Goal: Check status: Check status

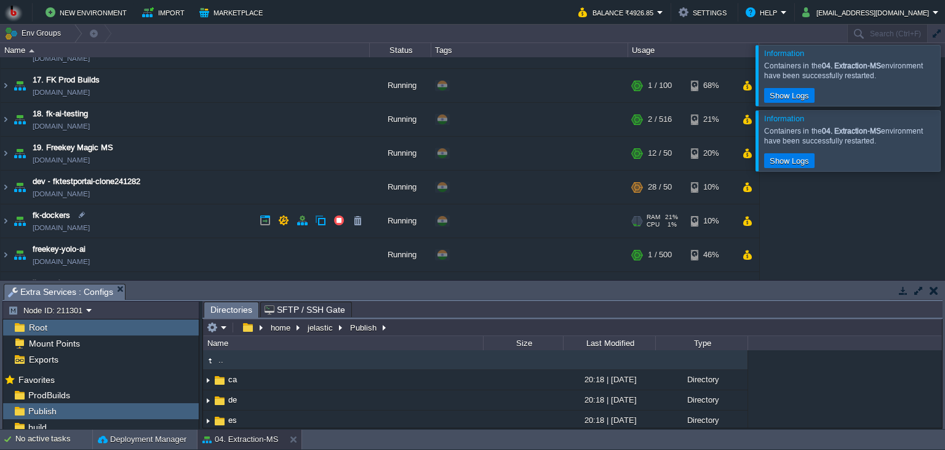
scroll to position [731, 0]
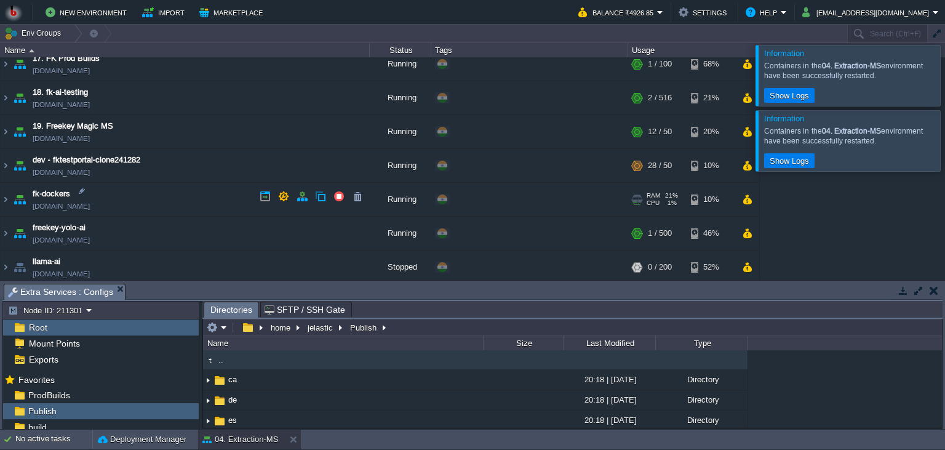
click at [200, 187] on td "fk-dockers [DOMAIN_NAME]" at bounding box center [185, 200] width 369 height 34
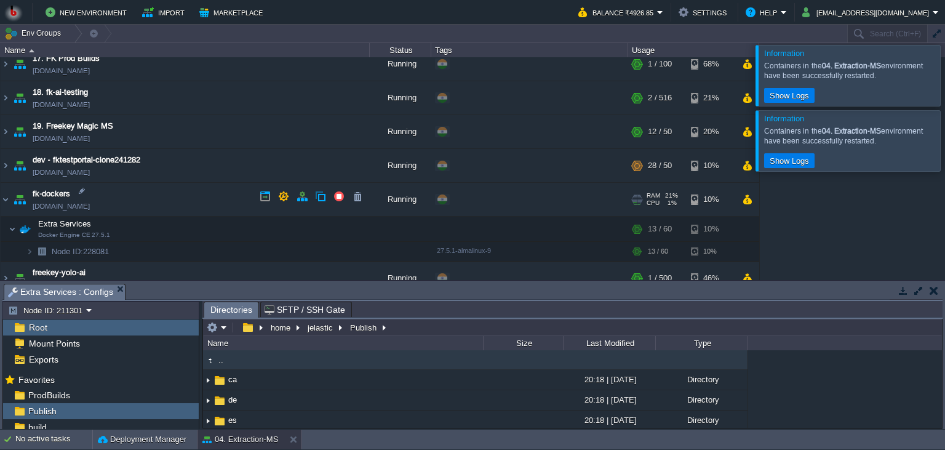
scroll to position [776, 0]
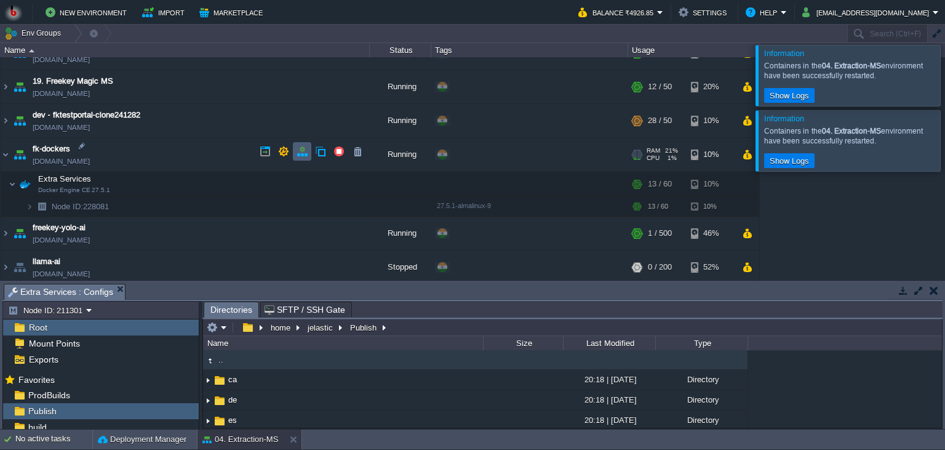
click at [303, 158] on td at bounding box center [302, 151] width 18 height 18
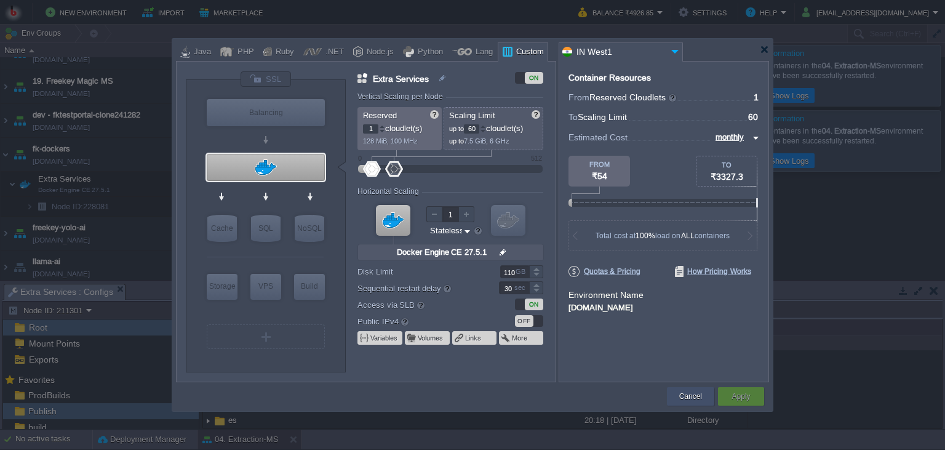
click at [689, 394] on button "Cancel" at bounding box center [690, 396] width 23 height 12
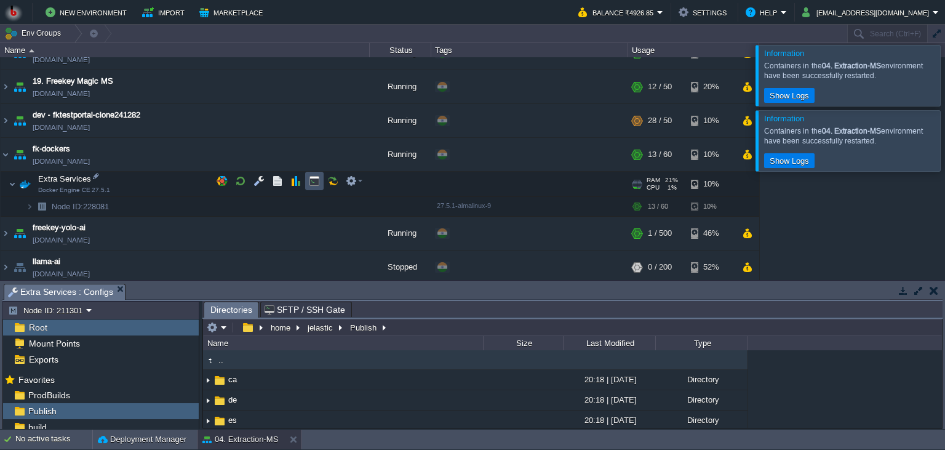
click at [312, 183] on button "button" at bounding box center [314, 180] width 11 height 11
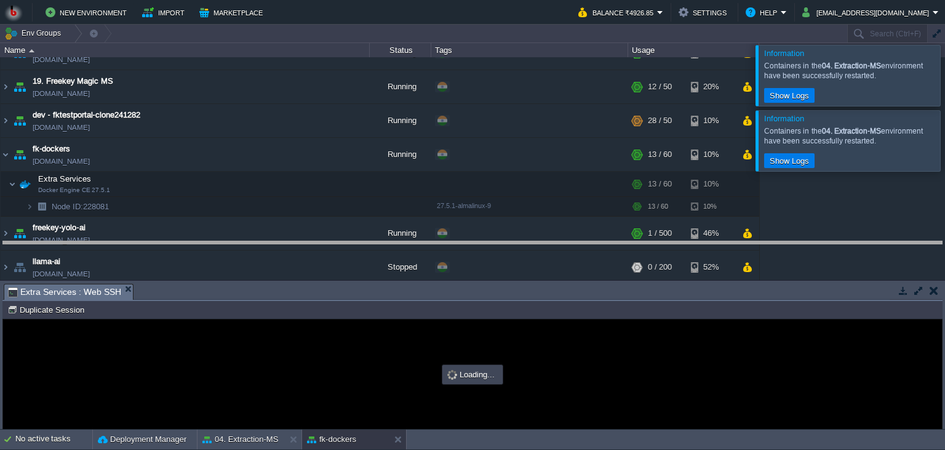
click at [503, 252] on body "New Environment Import Marketplace Bonus ₹0.00 Upgrade Account Balance ₹4926.85…" at bounding box center [472, 225] width 945 height 450
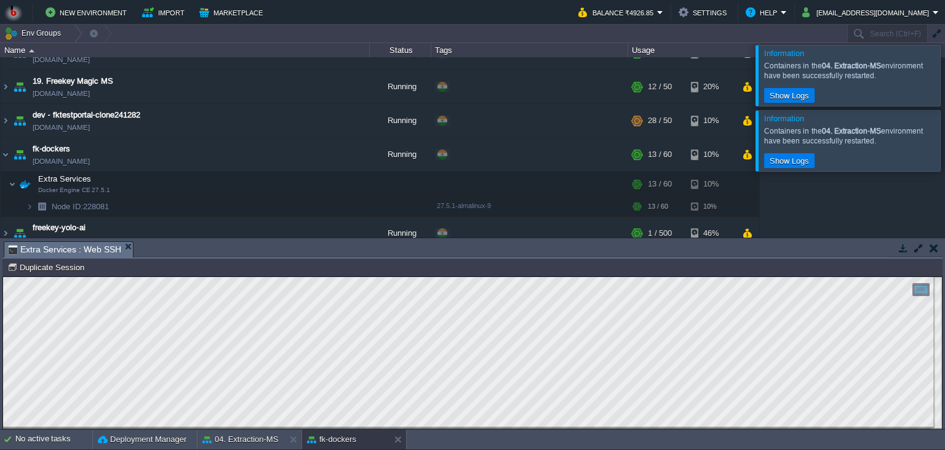
scroll to position [6, 0]
click at [931, 249] on button "button" at bounding box center [934, 247] width 9 height 11
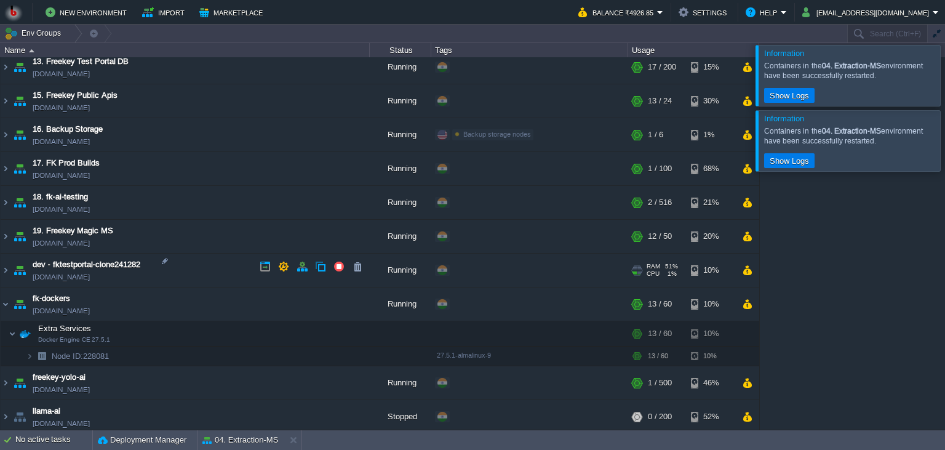
click at [193, 281] on td "dev - fktestportal-clone241282 [DOMAIN_NAME]" at bounding box center [185, 271] width 369 height 34
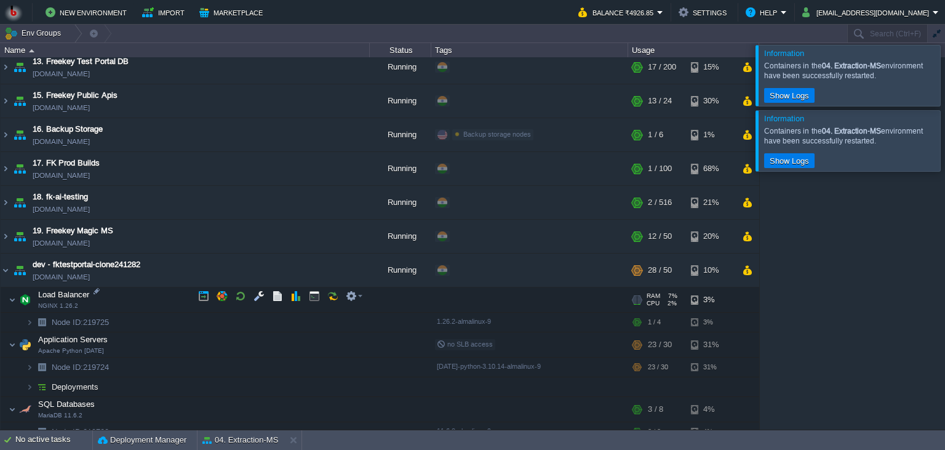
click at [186, 294] on td "Load Balancer NGINX 1.26.2" at bounding box center [185, 299] width 369 height 25
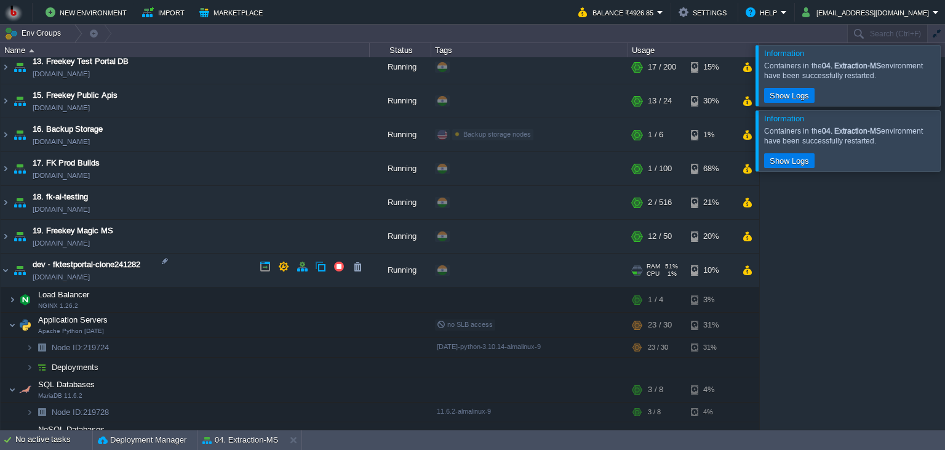
click at [196, 269] on td "dev - fktestportal-clone241282 [DOMAIN_NAME]" at bounding box center [185, 271] width 369 height 34
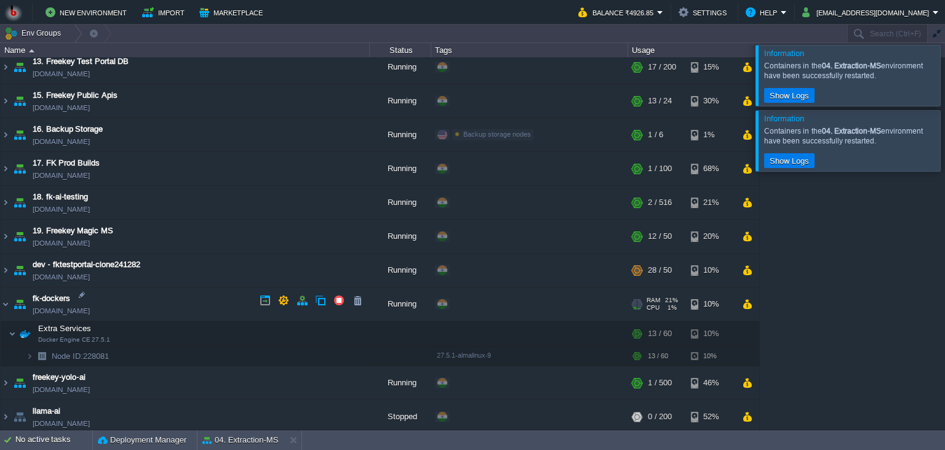
click at [189, 292] on td "fk-dockers [DOMAIN_NAME]" at bounding box center [185, 304] width 369 height 34
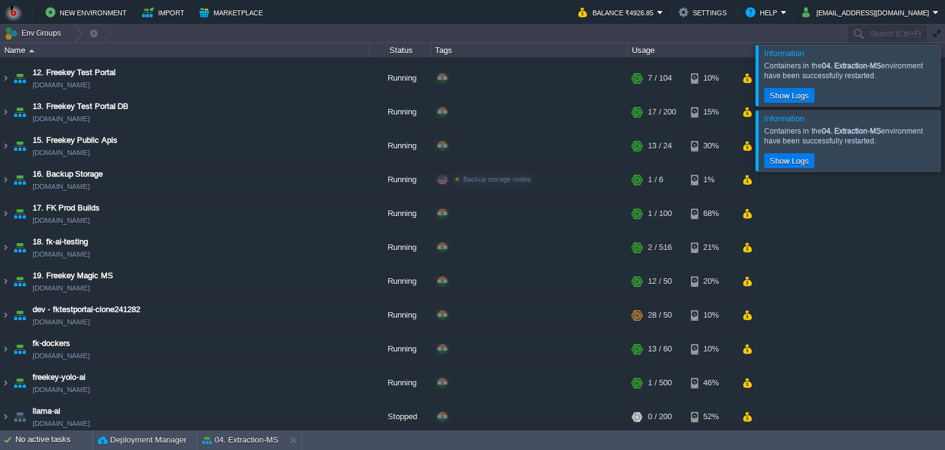
click at [785, 330] on div "00. [PERSON_NAME] DevOps Server [DOMAIN_NAME] Stopped + Add to Env Group RAM 0%…" at bounding box center [472, 243] width 945 height 372
